Goal: Task Accomplishment & Management: Use online tool/utility

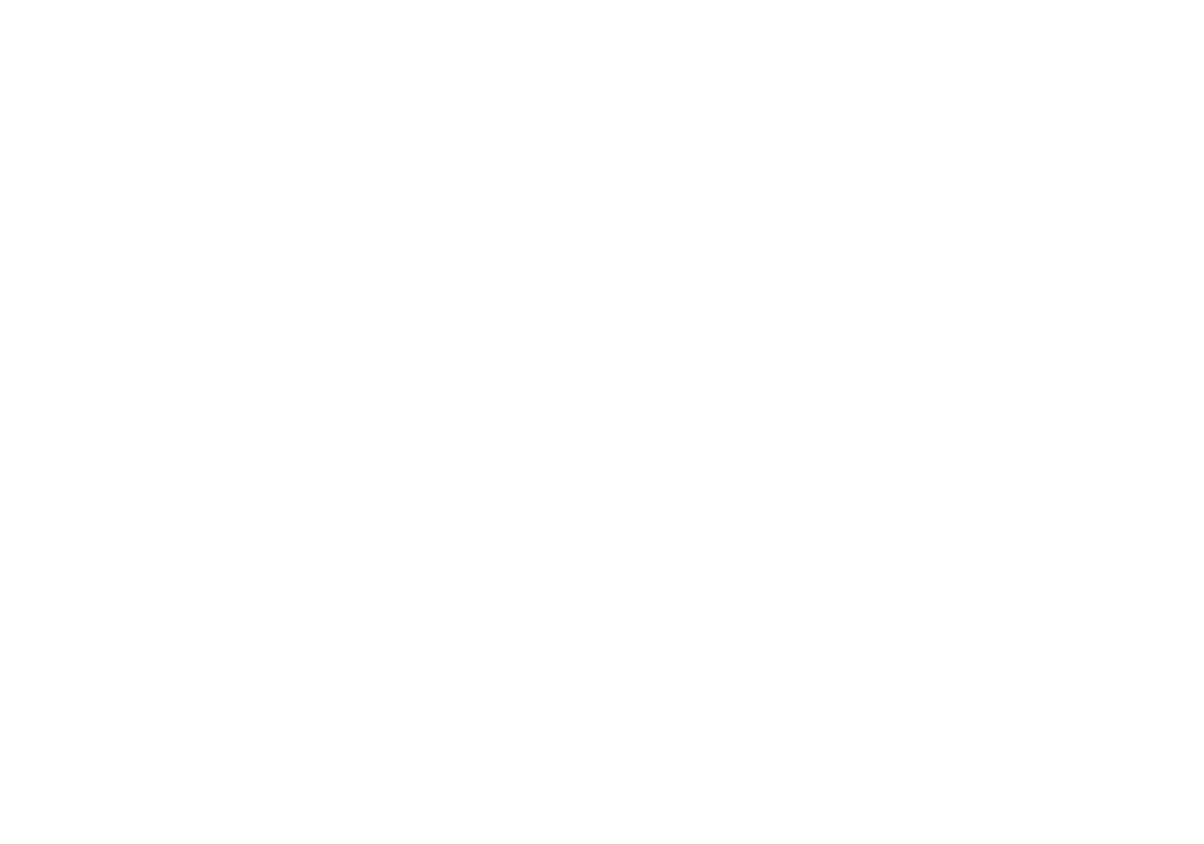
select select
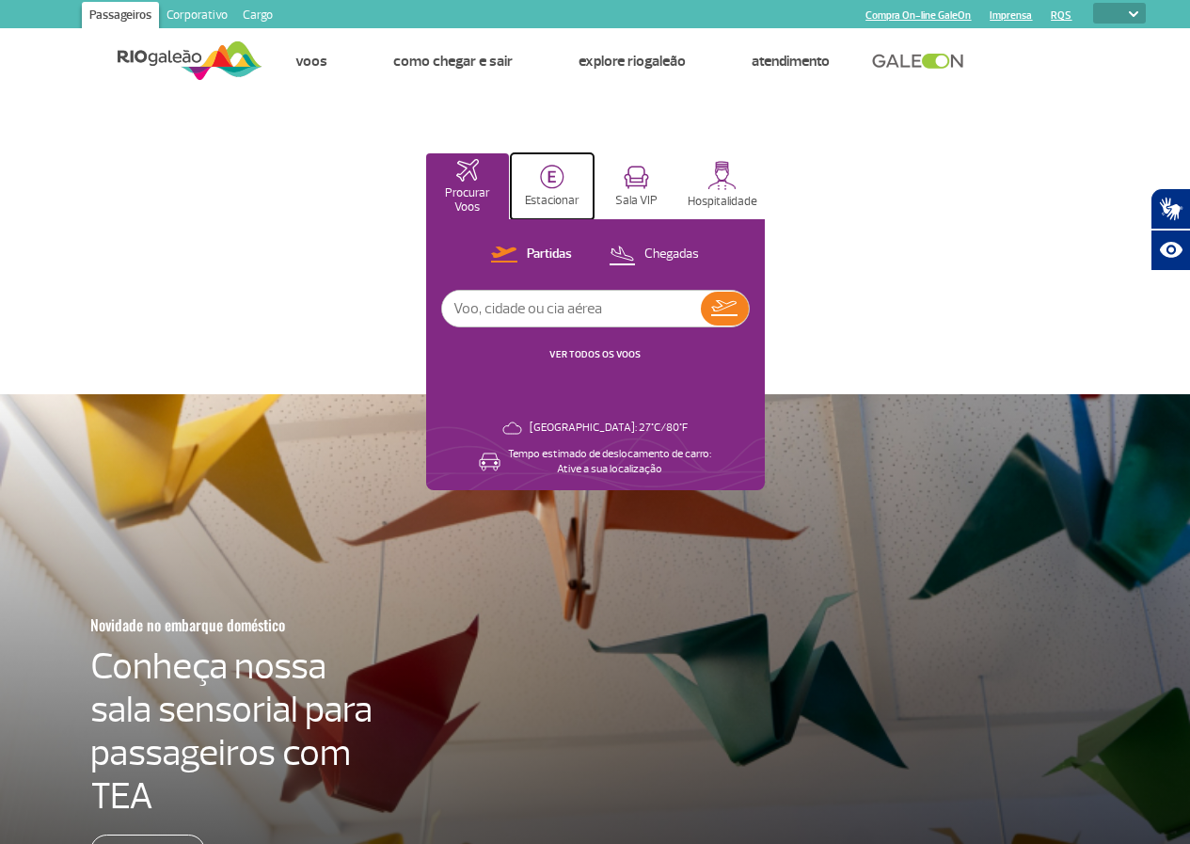
click at [593, 189] on button "Estacionar" at bounding box center [552, 186] width 83 height 66
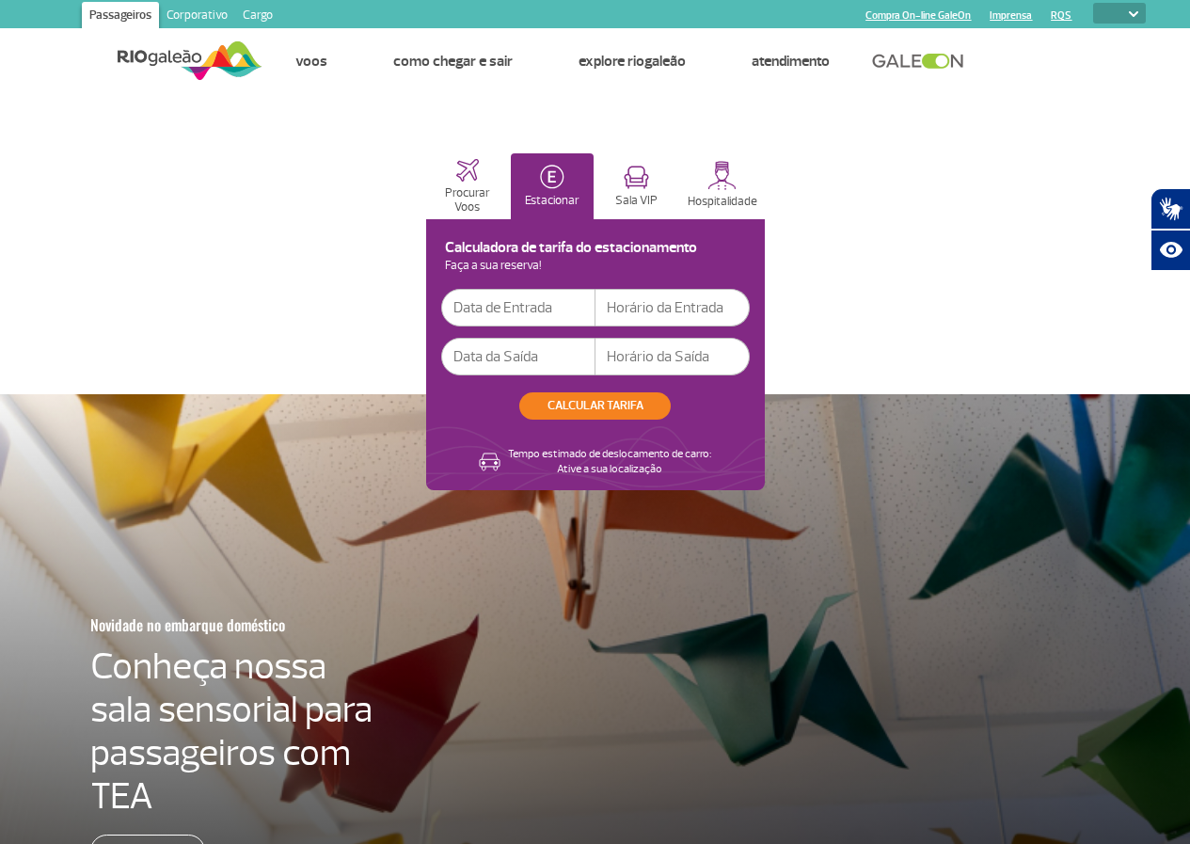
click at [595, 307] on input "text" at bounding box center [518, 308] width 154 height 38
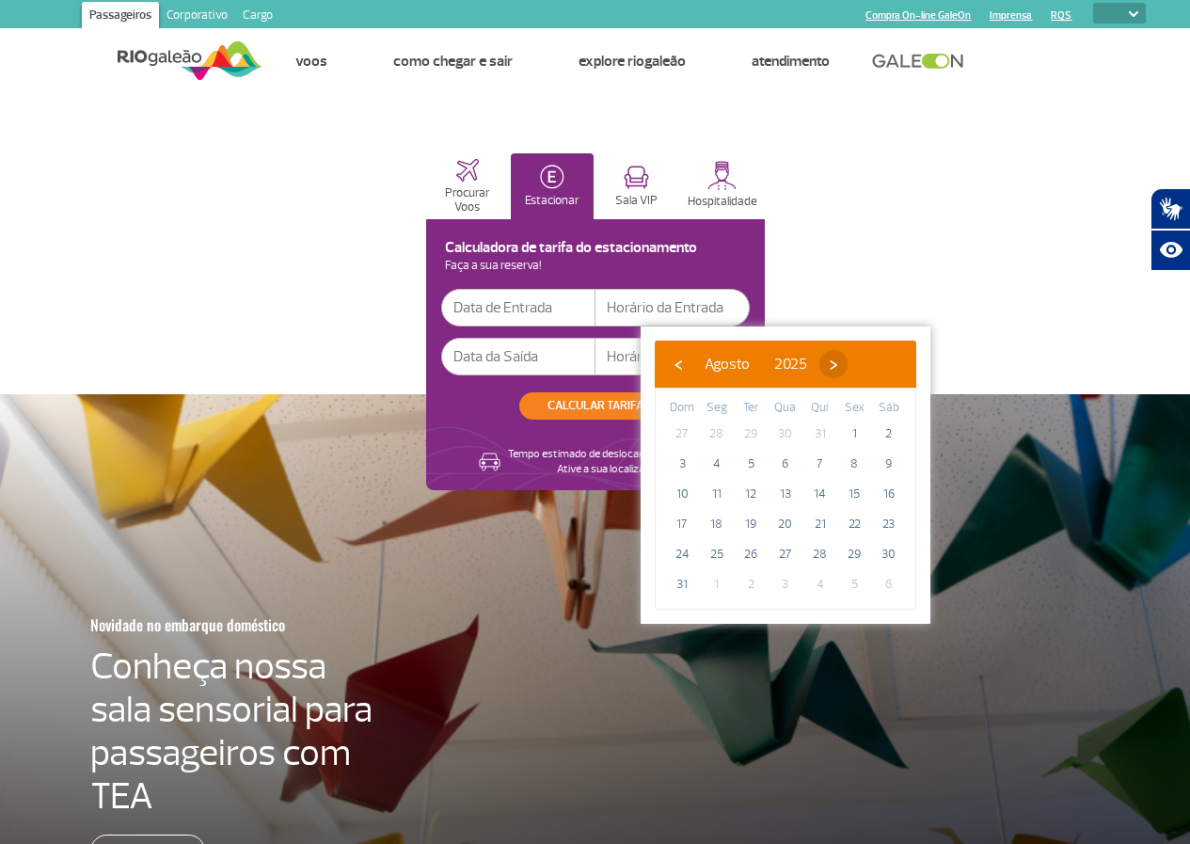
click at [847, 365] on span "›" at bounding box center [833, 364] width 28 height 28
click at [781, 496] on span "17" at bounding box center [785, 494] width 30 height 30
type input "[DATE]"
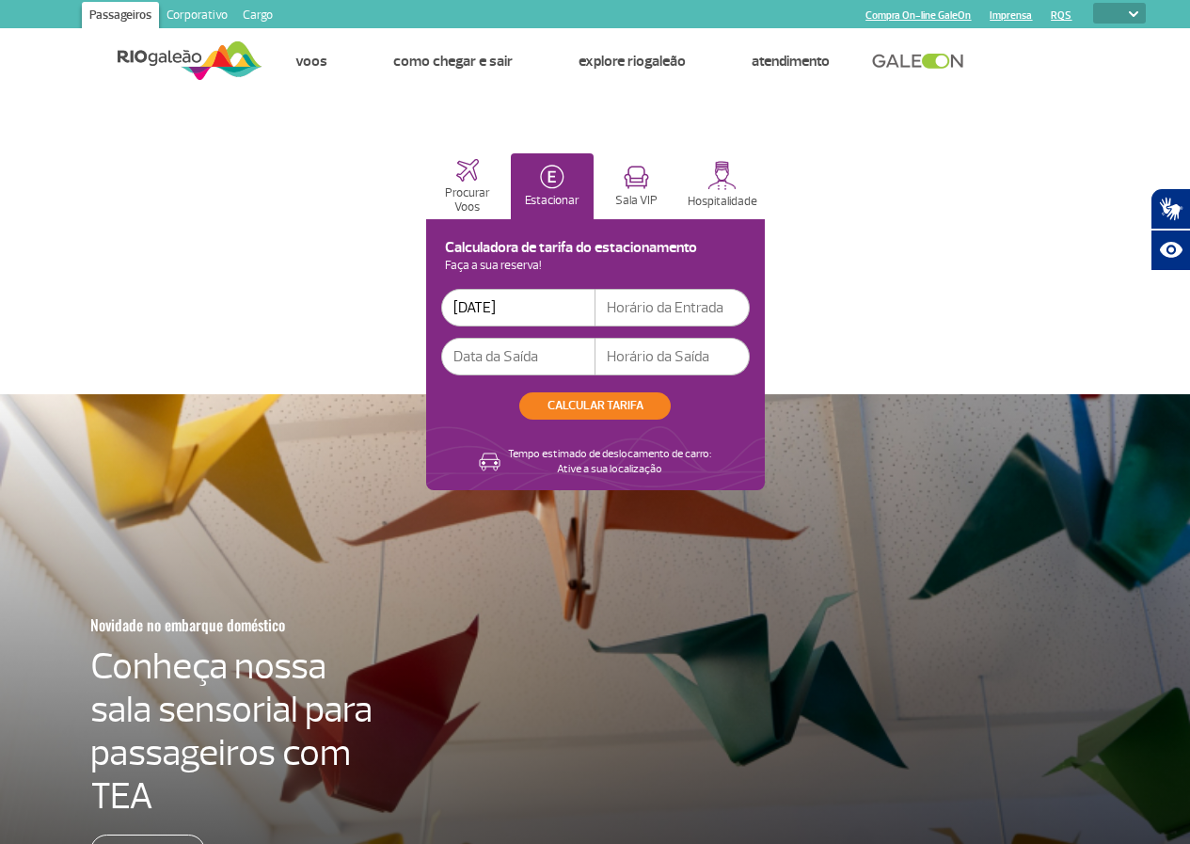
click at [750, 314] on input "text" at bounding box center [672, 308] width 154 height 38
type input "07:00"
click at [595, 360] on input "text" at bounding box center [518, 357] width 154 height 38
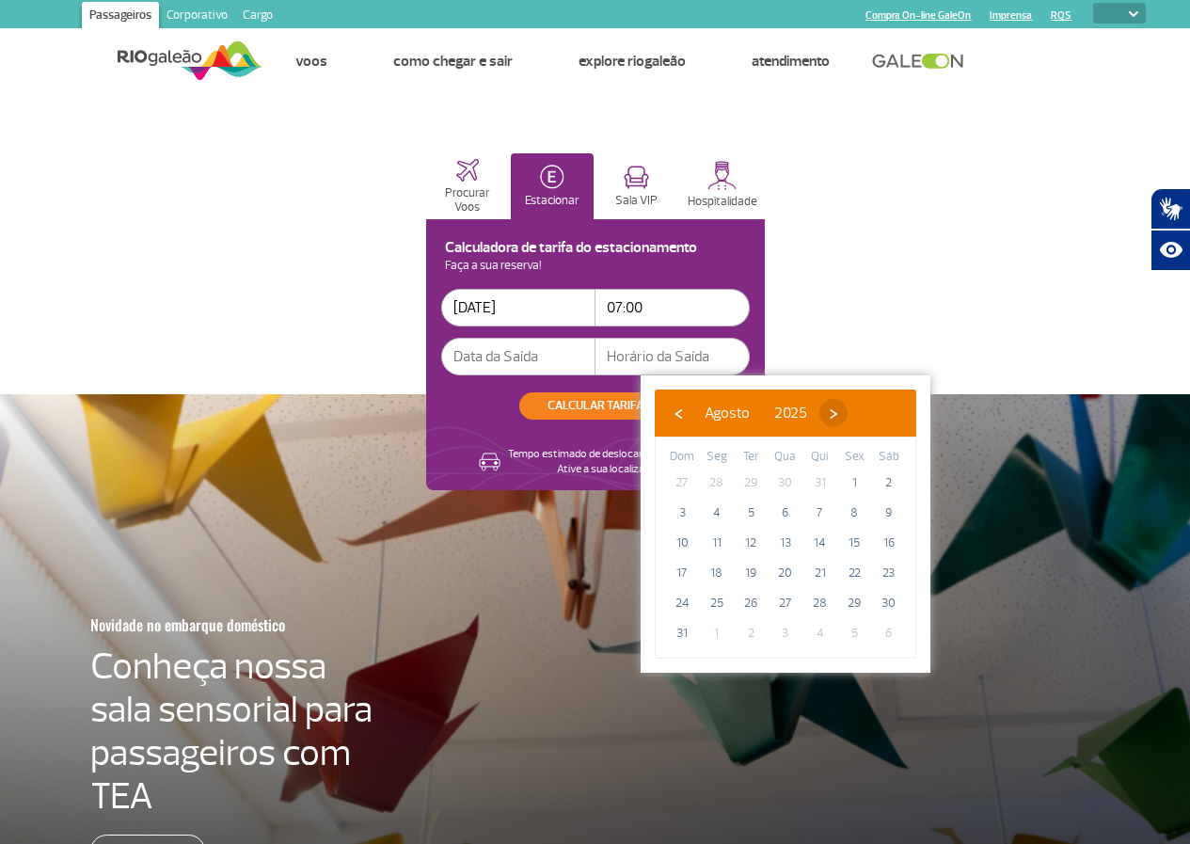
click at [847, 413] on span "›" at bounding box center [833, 413] width 28 height 28
click at [814, 537] on span "18" at bounding box center [820, 543] width 30 height 30
type input "[DATE]"
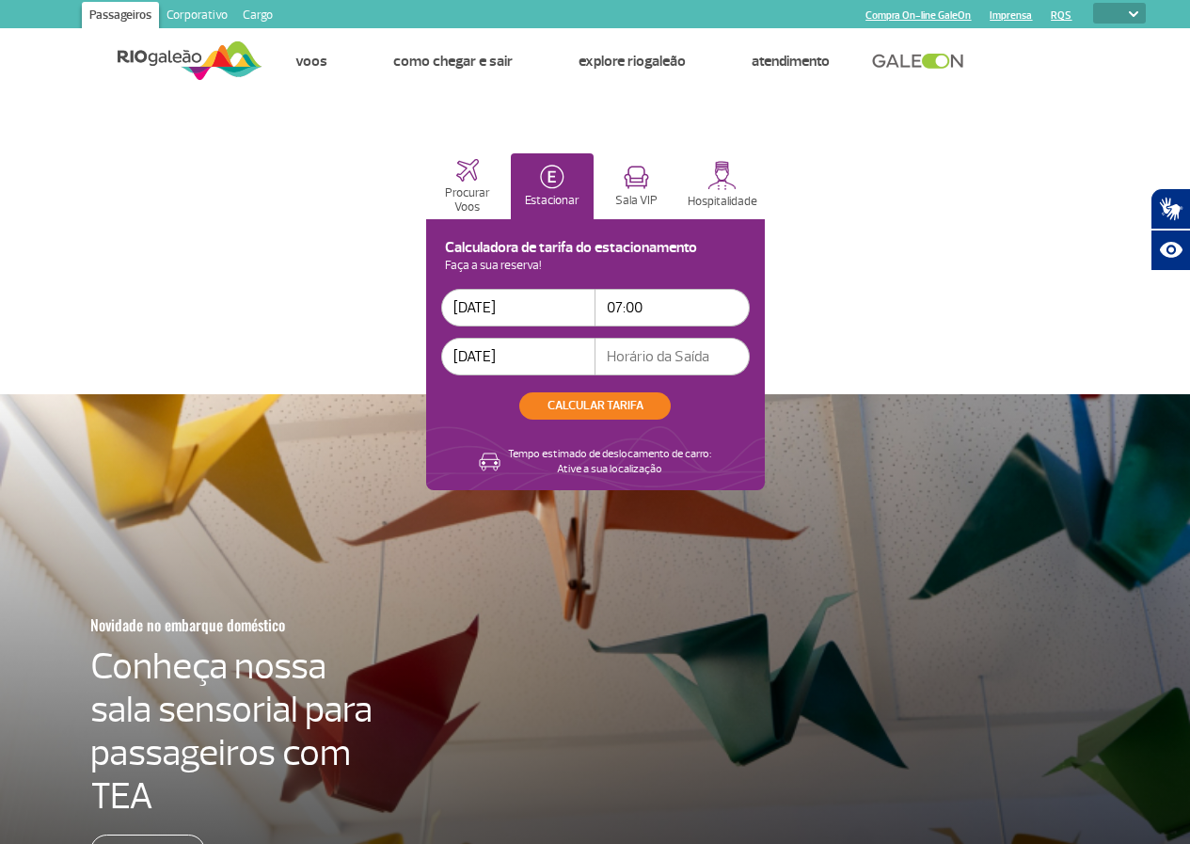
click at [750, 358] on input "text" at bounding box center [672, 357] width 154 height 38
type input "23:00"
click at [671, 413] on button "CALCULAR TARIFA" at bounding box center [594, 405] width 151 height 27
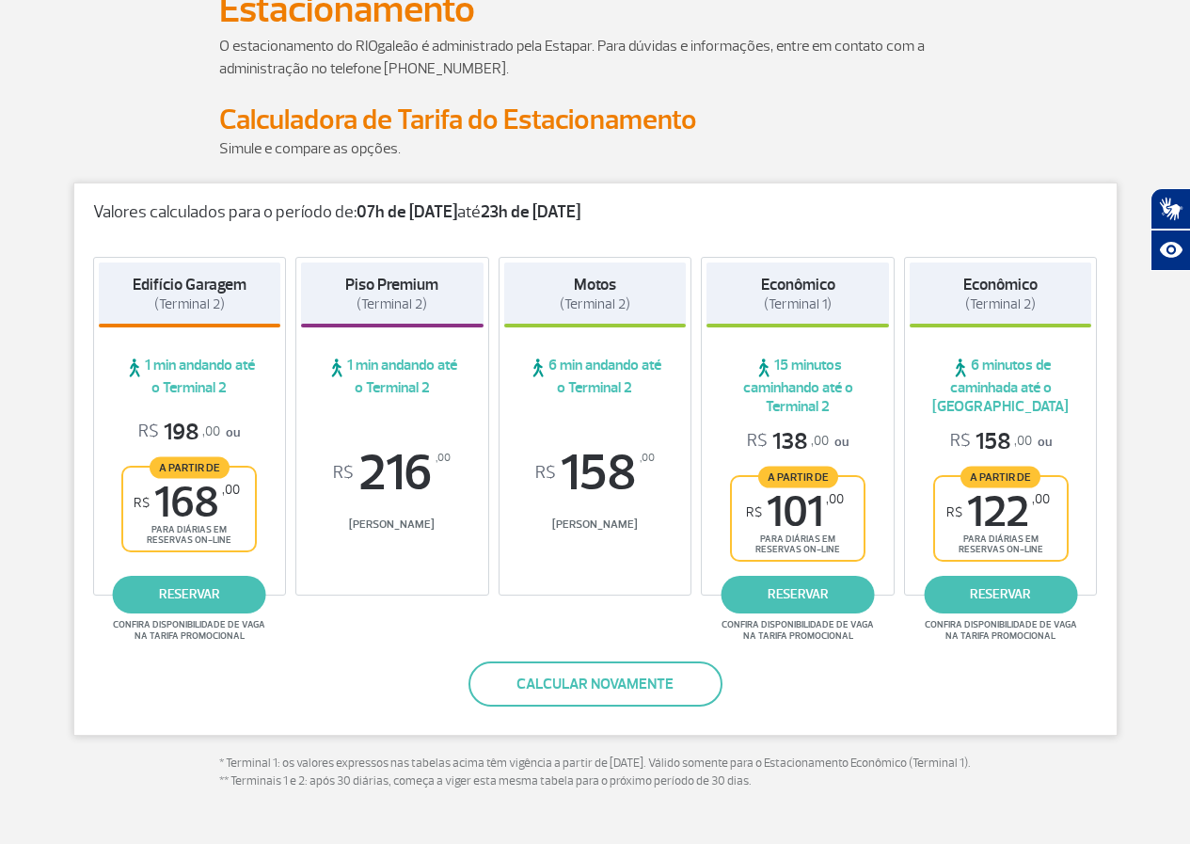
scroll to position [188, 0]
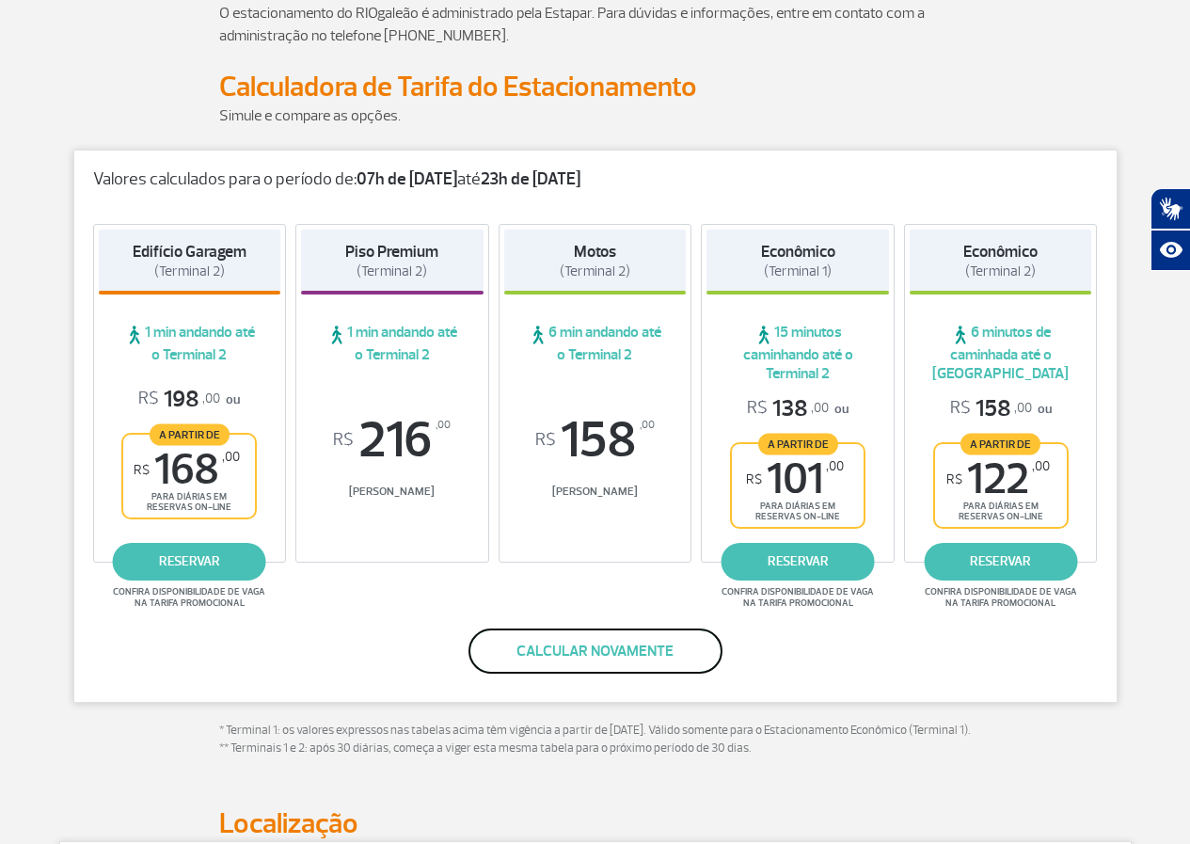
click at [584, 655] on button "Calcular novamente" at bounding box center [595, 650] width 254 height 45
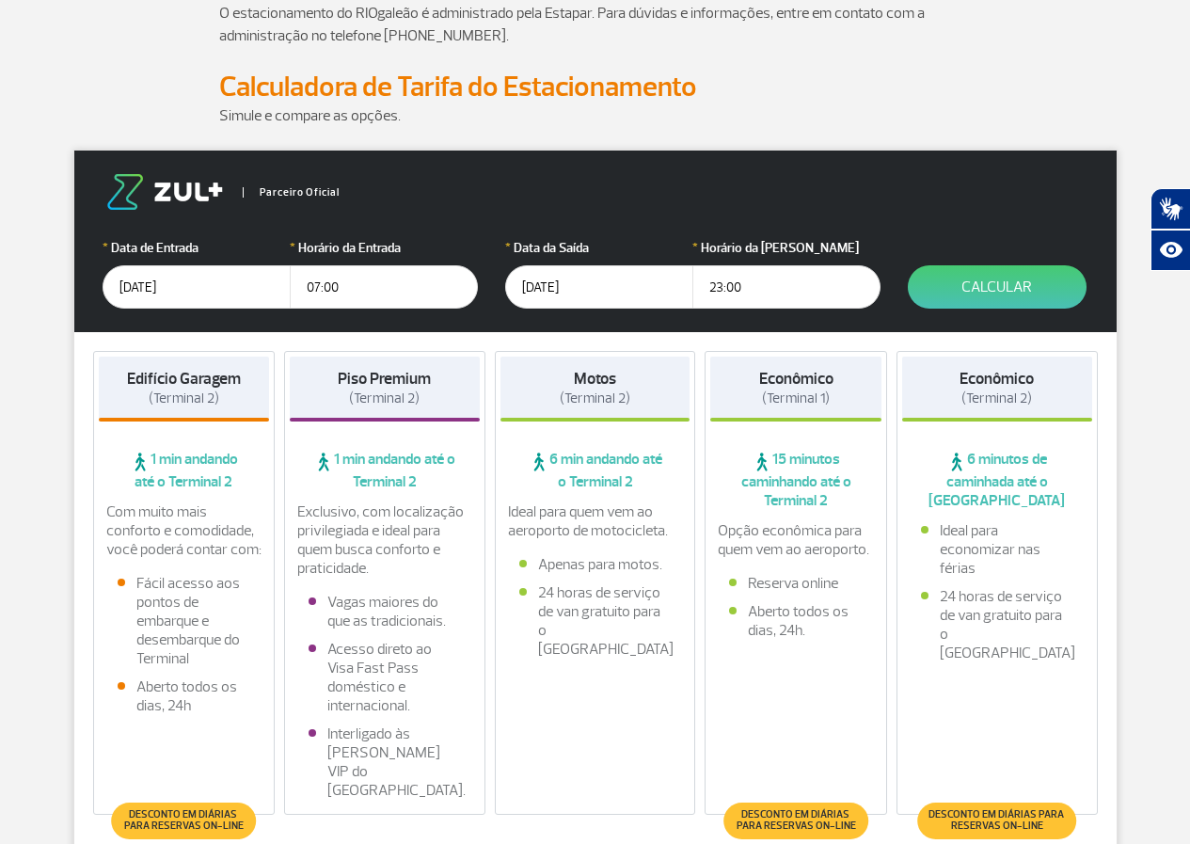
drag, startPoint x: 753, startPoint y: 281, endPoint x: 710, endPoint y: 285, distance: 43.4
click at [710, 285] on input "23:00" at bounding box center [786, 286] width 188 height 43
type input "07:00"
click at [994, 292] on button "Calcular" at bounding box center [997, 286] width 179 height 43
